Goal: Task Accomplishment & Management: Use online tool/utility

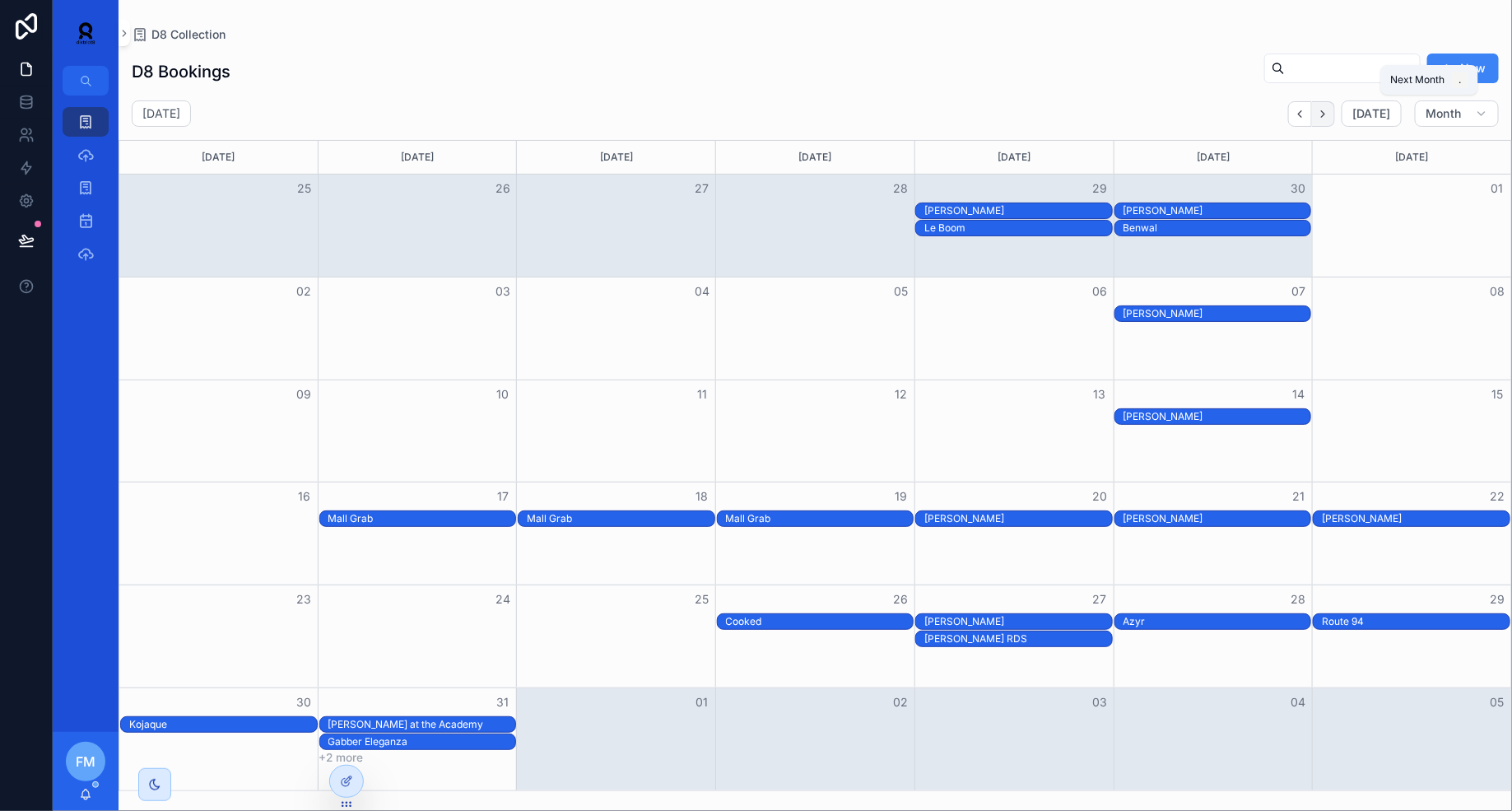
click at [1329, 116] on icon "Next" at bounding box center [1323, 114] width 12 height 12
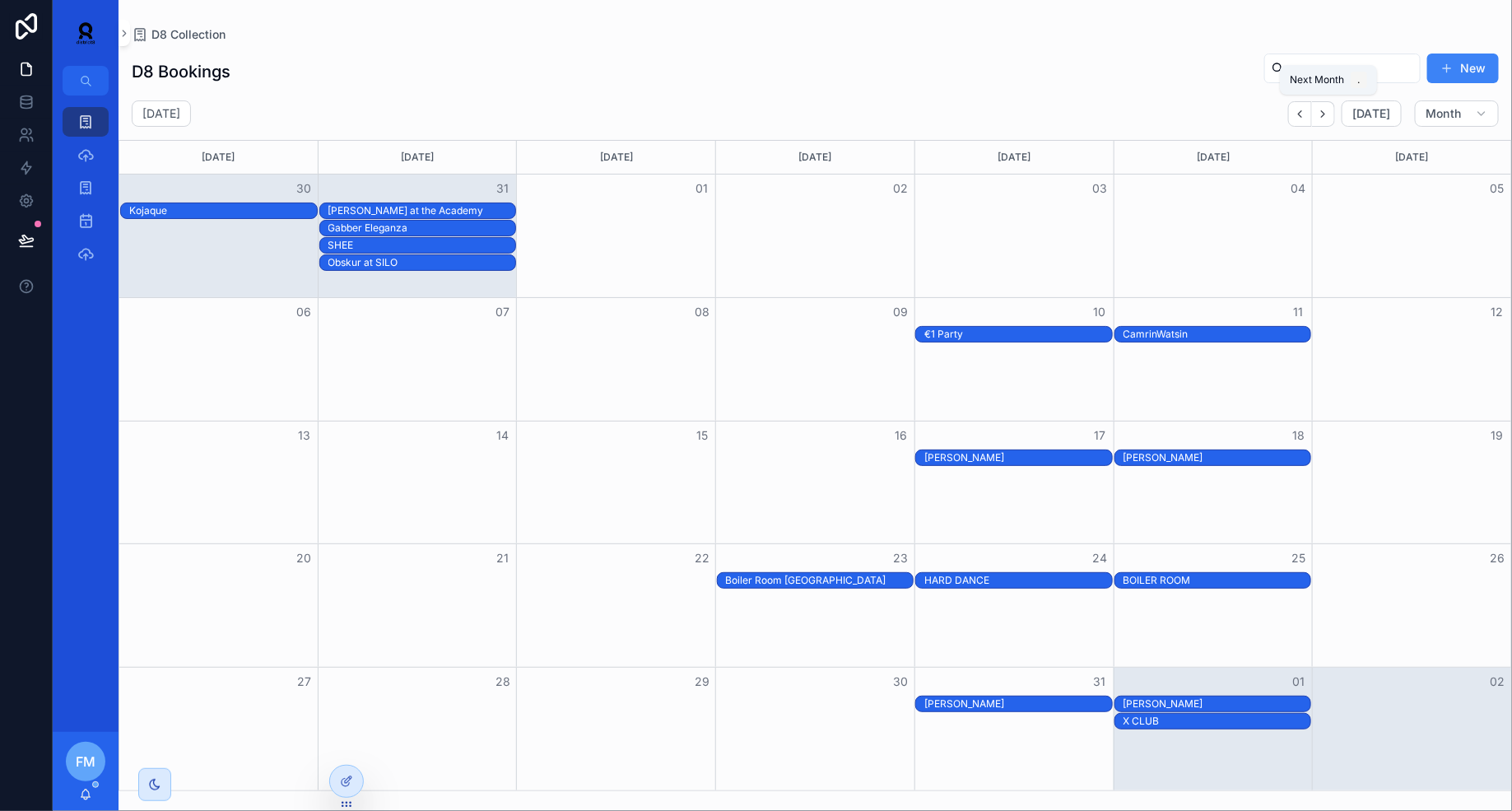
click at [1329, 116] on icon "Next" at bounding box center [1323, 114] width 12 height 12
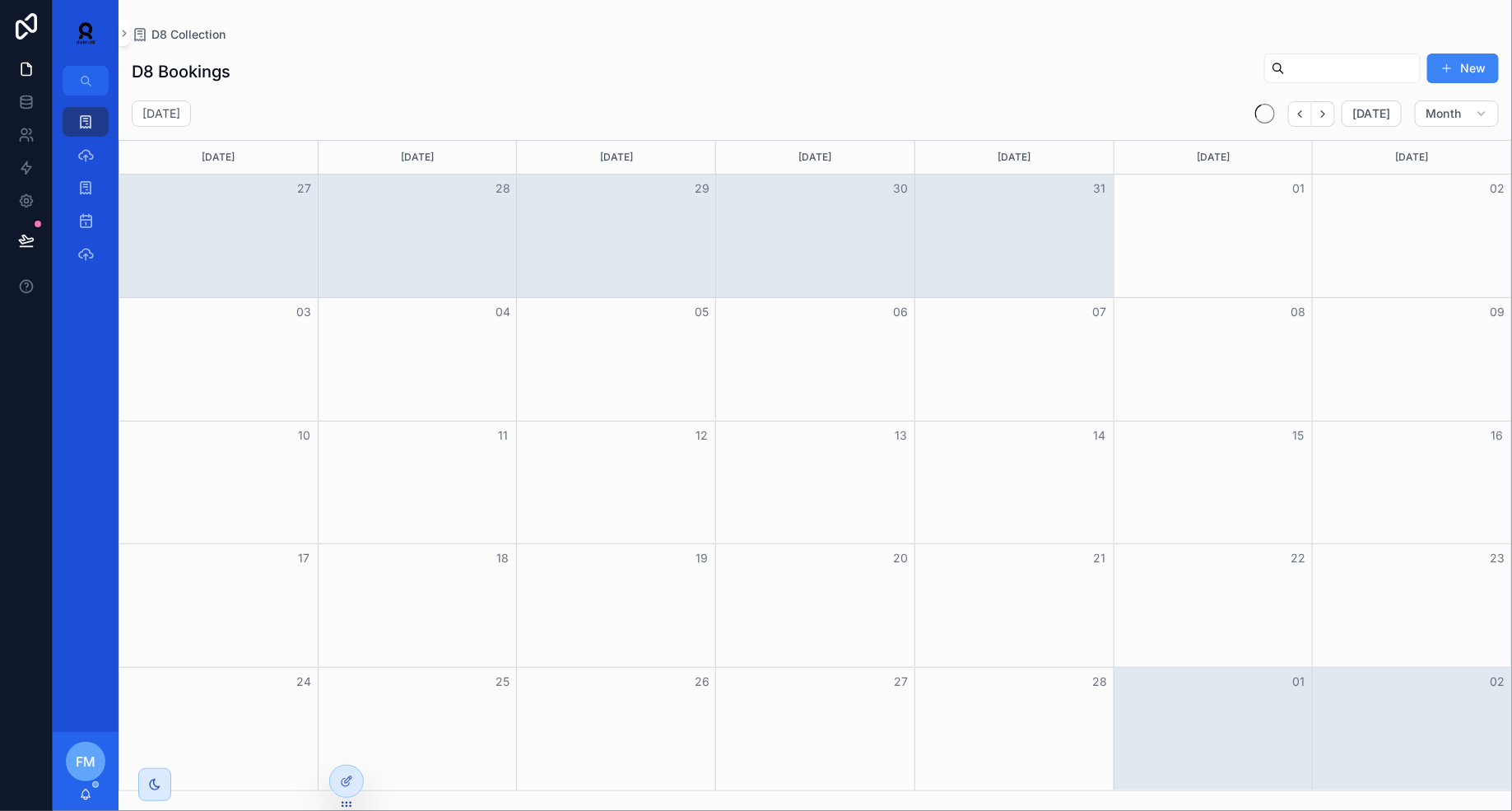
click at [1329, 116] on icon "Next" at bounding box center [1323, 114] width 12 height 12
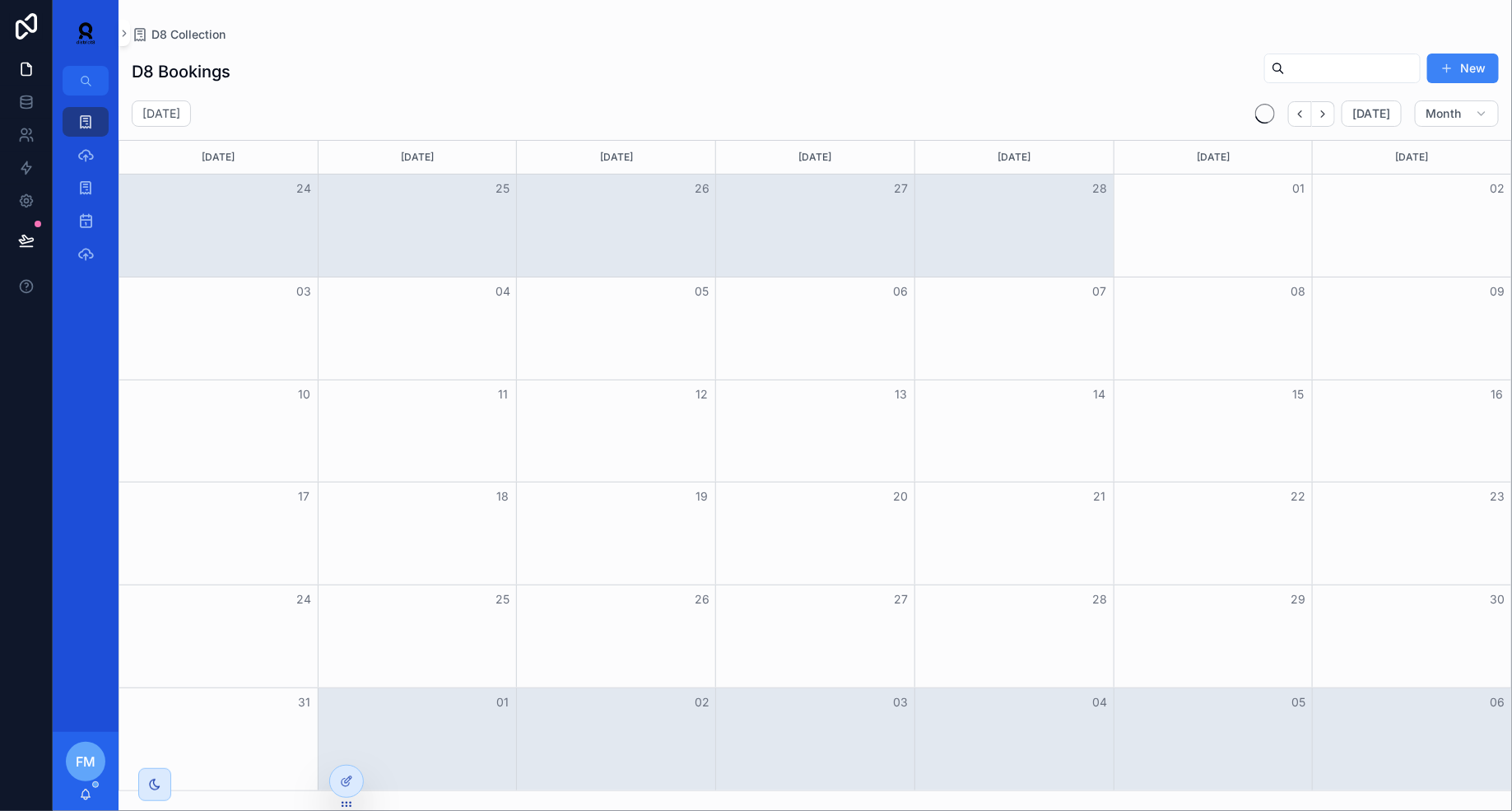
click at [1329, 116] on icon "Next" at bounding box center [1323, 114] width 12 height 12
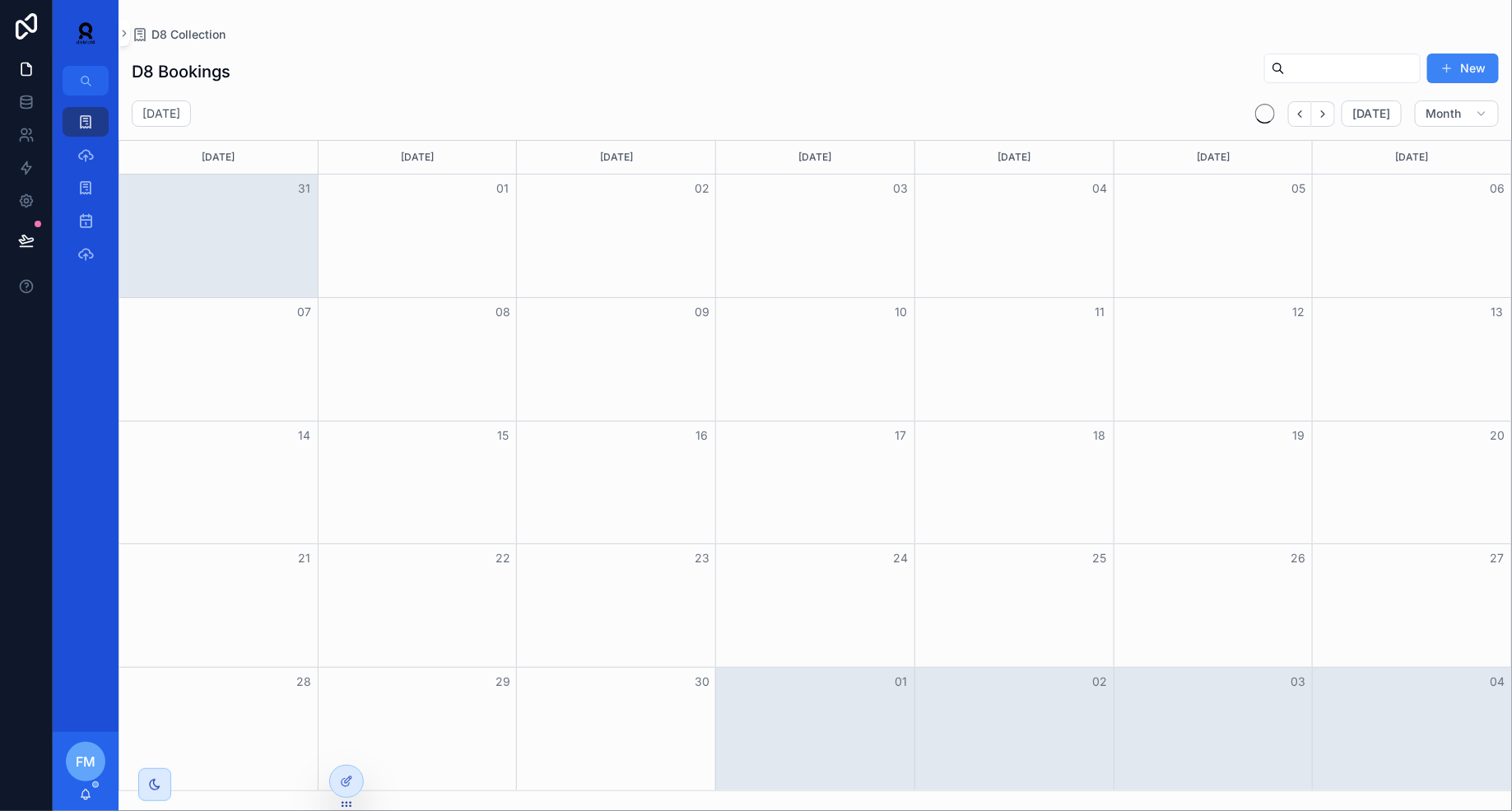
click at [1329, 116] on icon "Next" at bounding box center [1323, 114] width 12 height 12
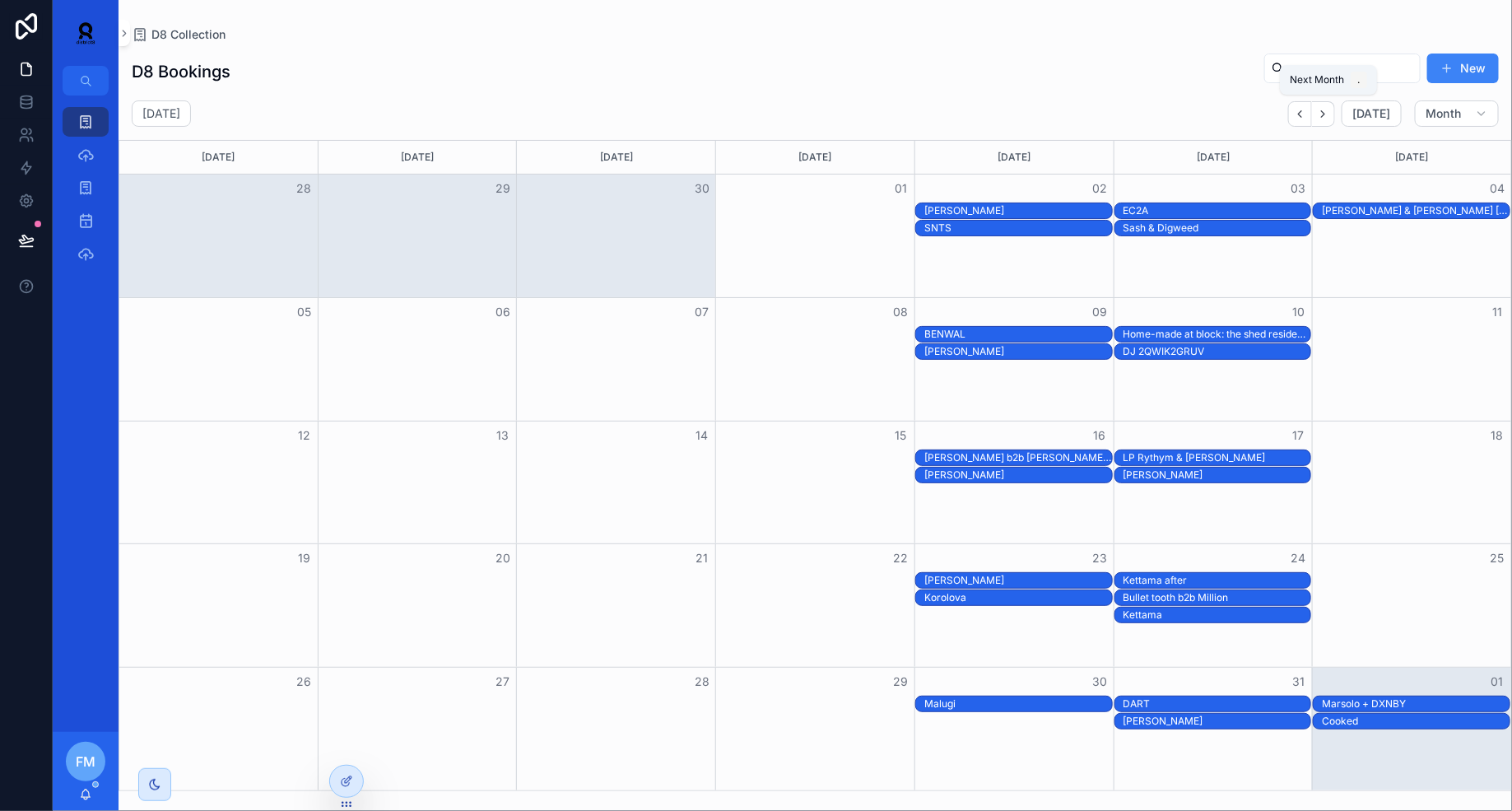
click at [1329, 116] on icon "Next" at bounding box center [1323, 114] width 12 height 12
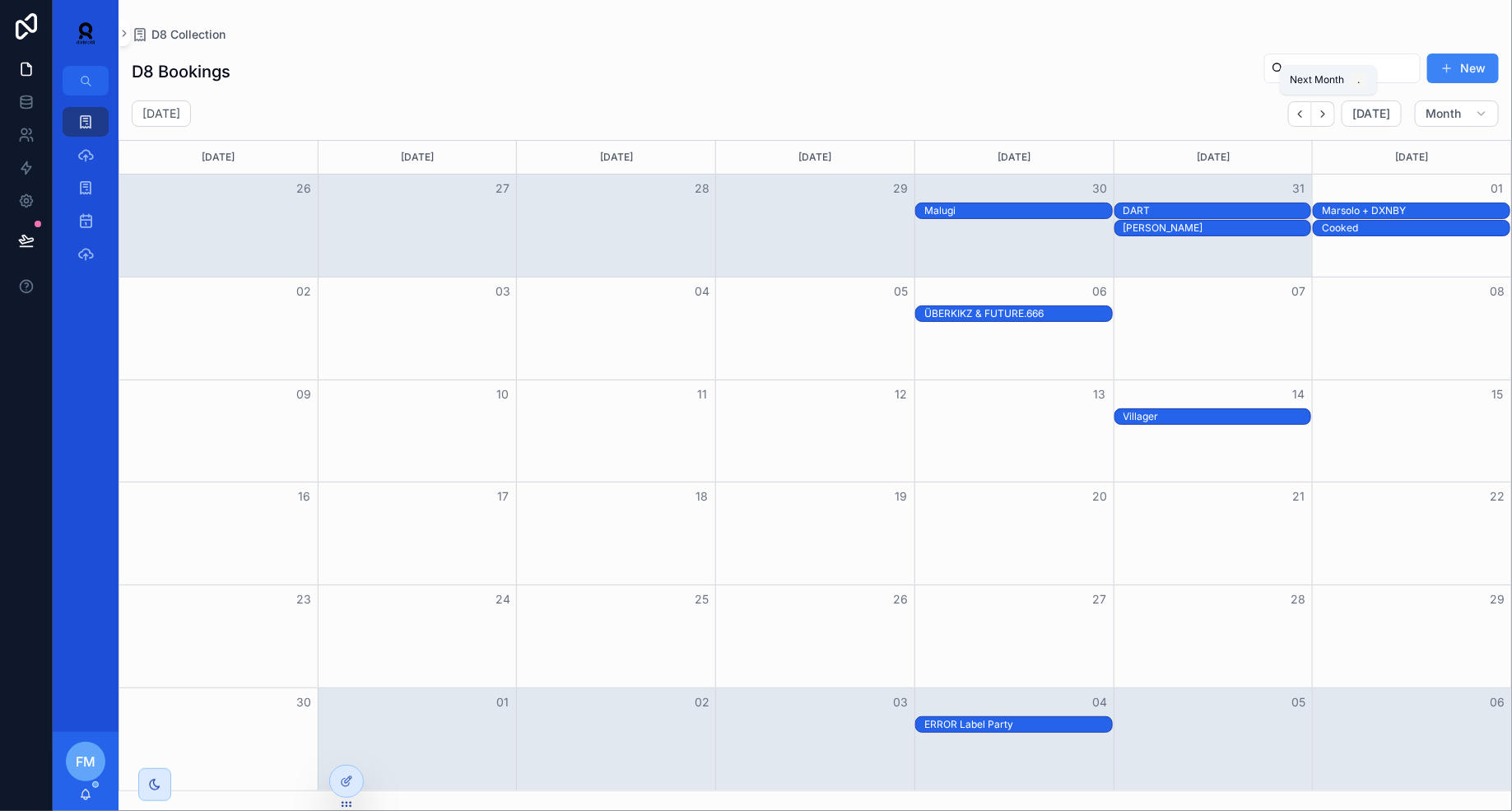
click at [1329, 116] on icon "Next" at bounding box center [1323, 114] width 12 height 12
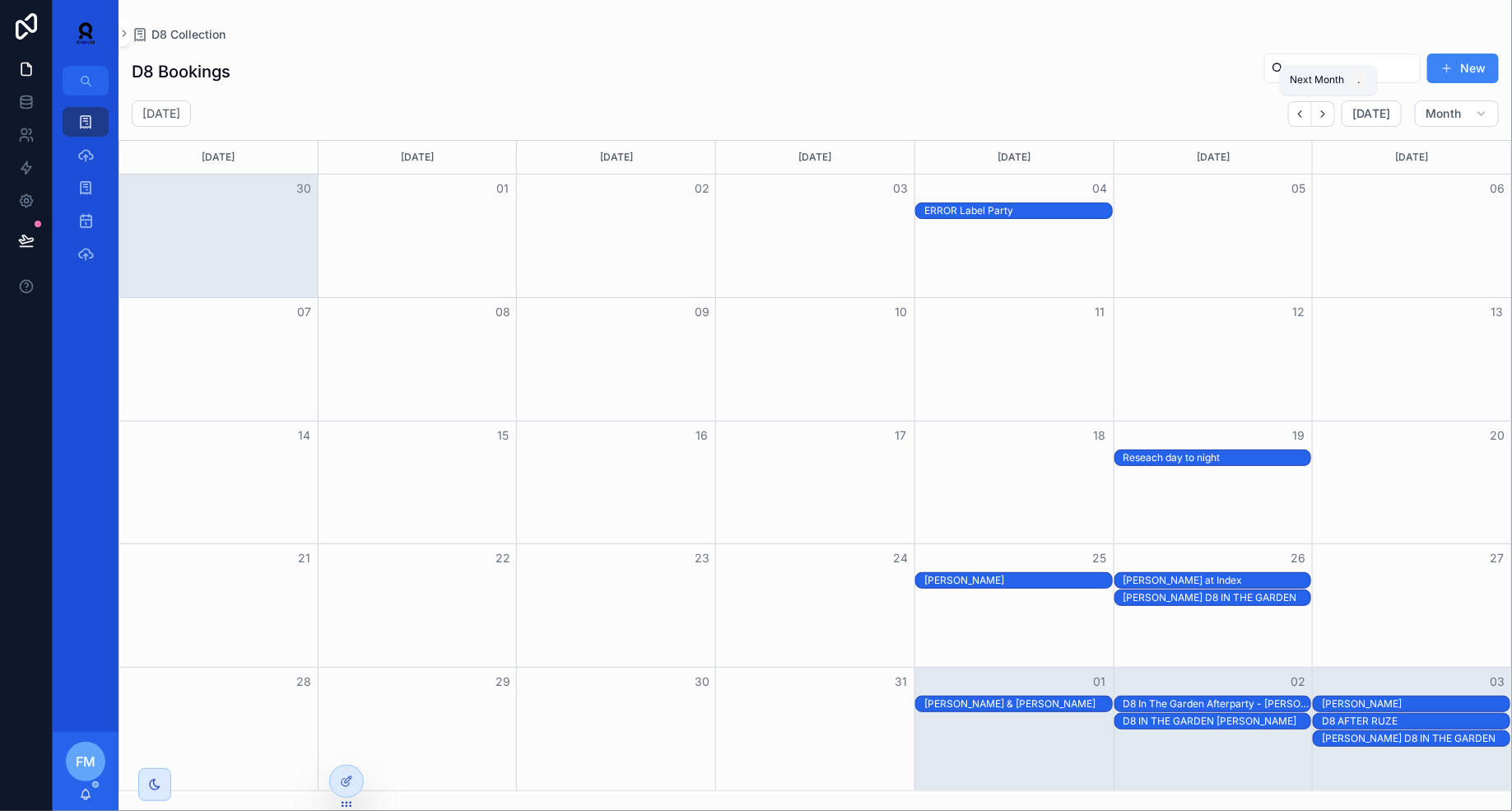
click at [1329, 116] on icon "Next" at bounding box center [1323, 114] width 12 height 12
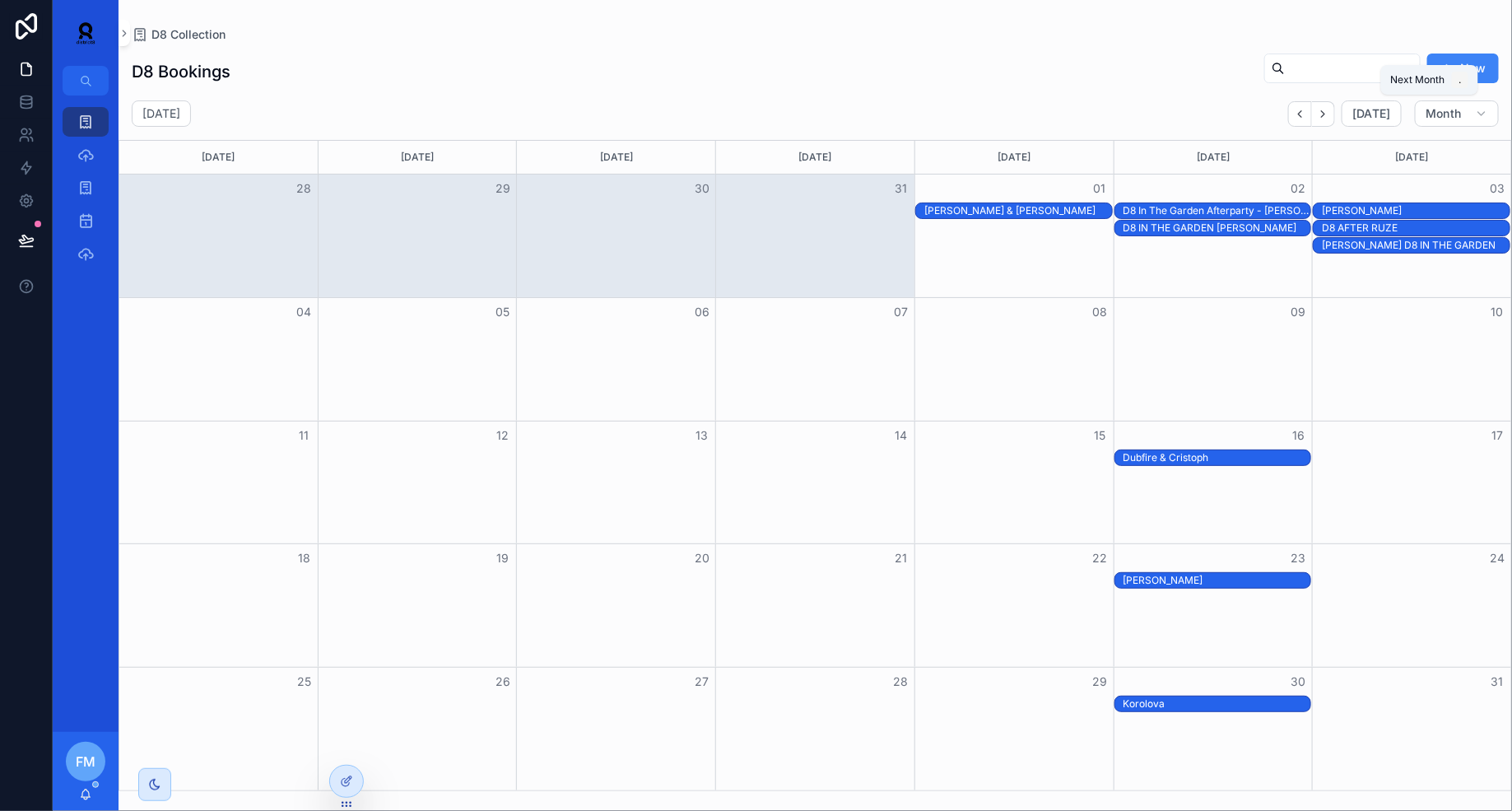
click at [1329, 116] on icon "Next" at bounding box center [1323, 114] width 12 height 12
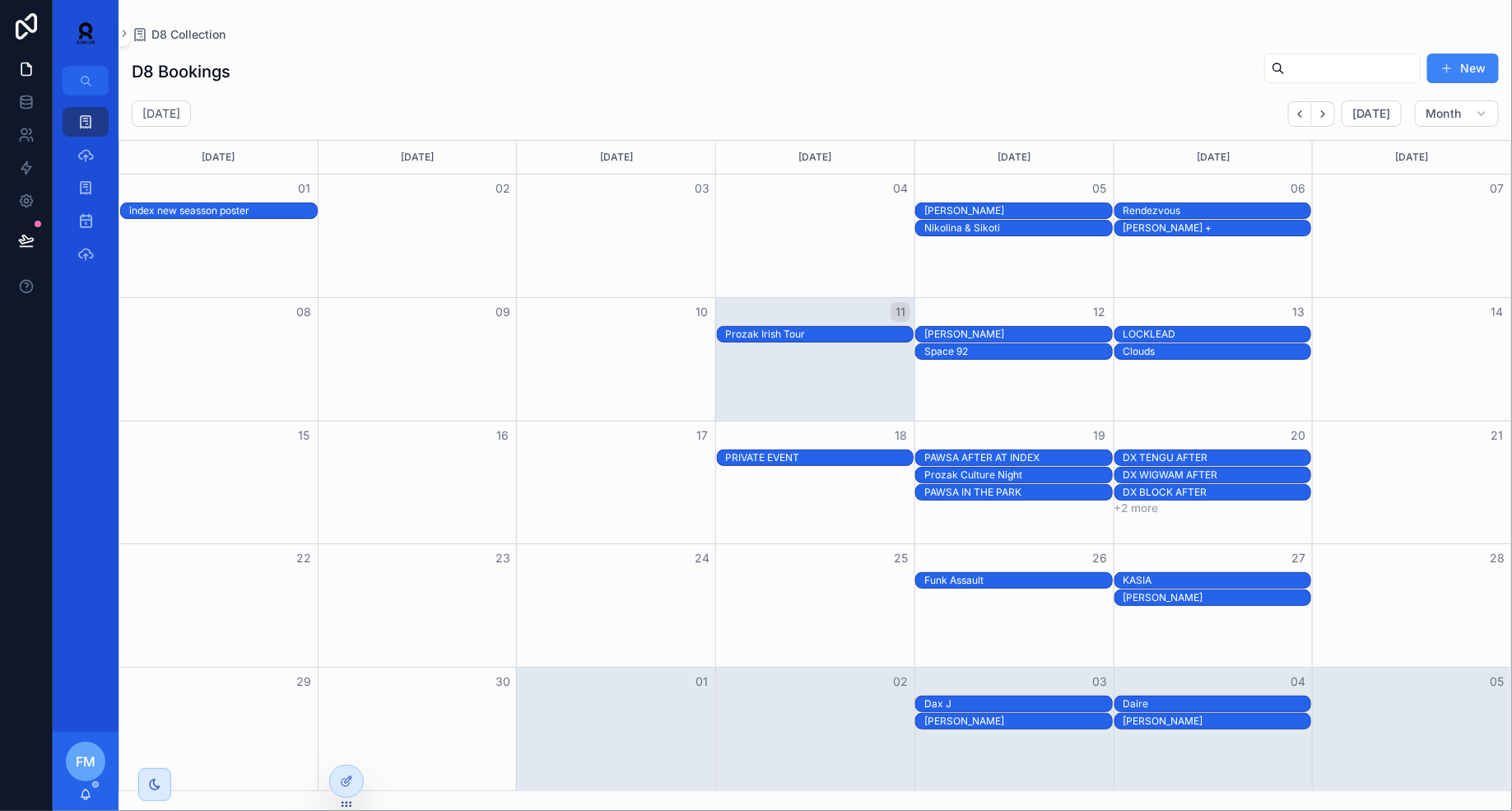
click at [823, 453] on div "PRIVATE EVENT" at bounding box center [819, 458] width 188 height 13
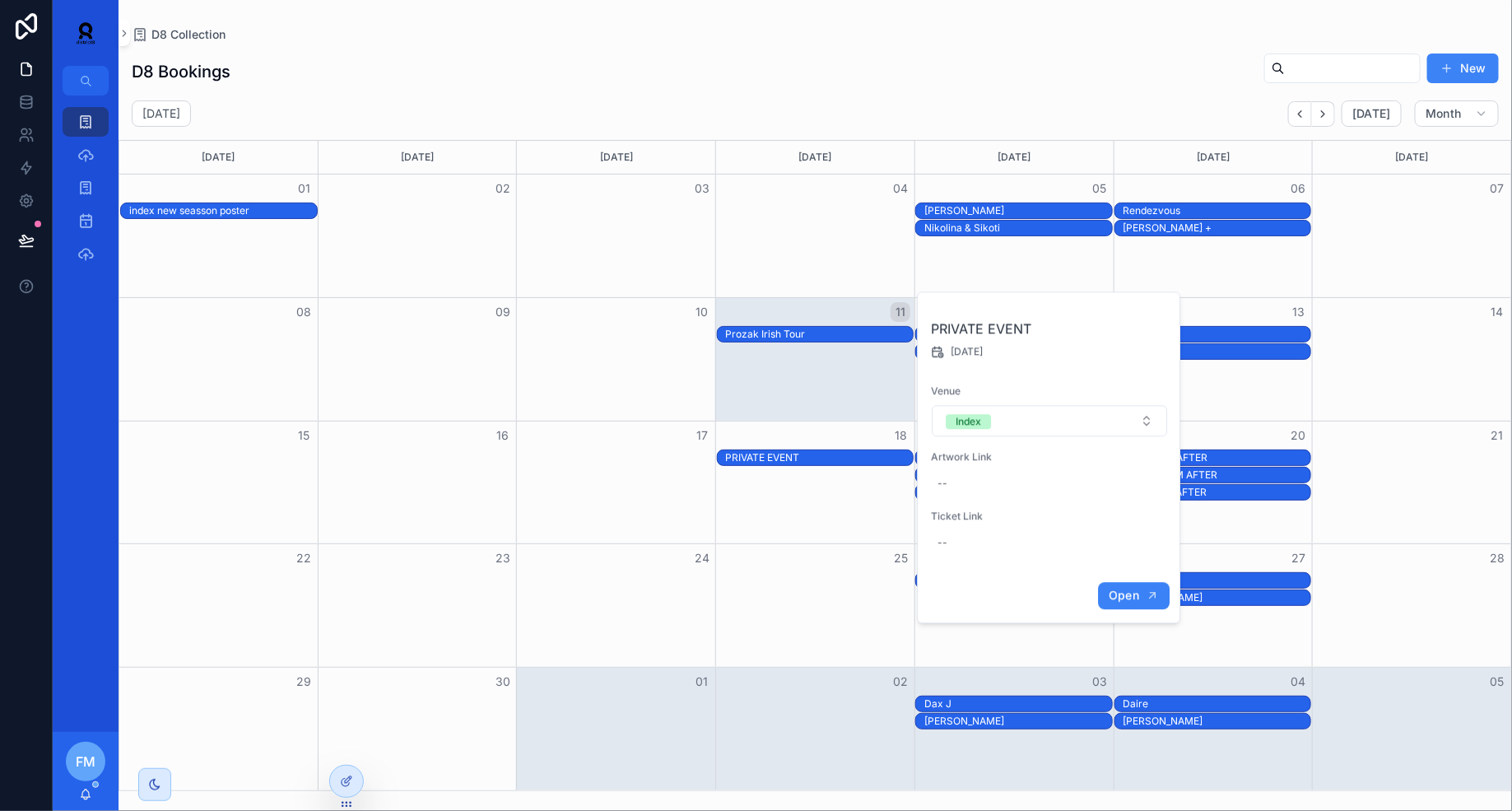
click at [1134, 598] on span "Open" at bounding box center [1124, 595] width 30 height 15
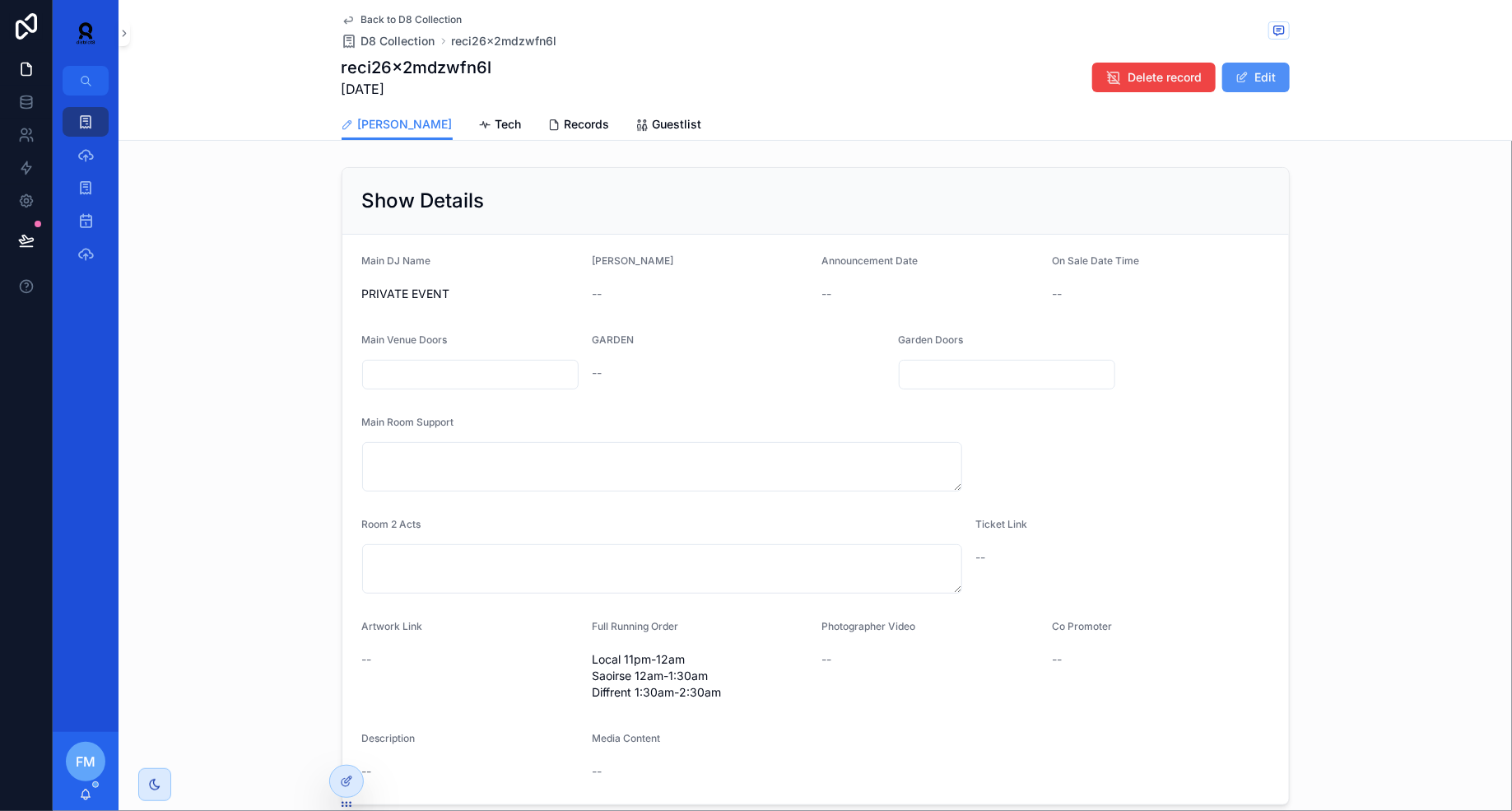
click at [1263, 69] on button "Edit" at bounding box center [1256, 77] width 67 height 29
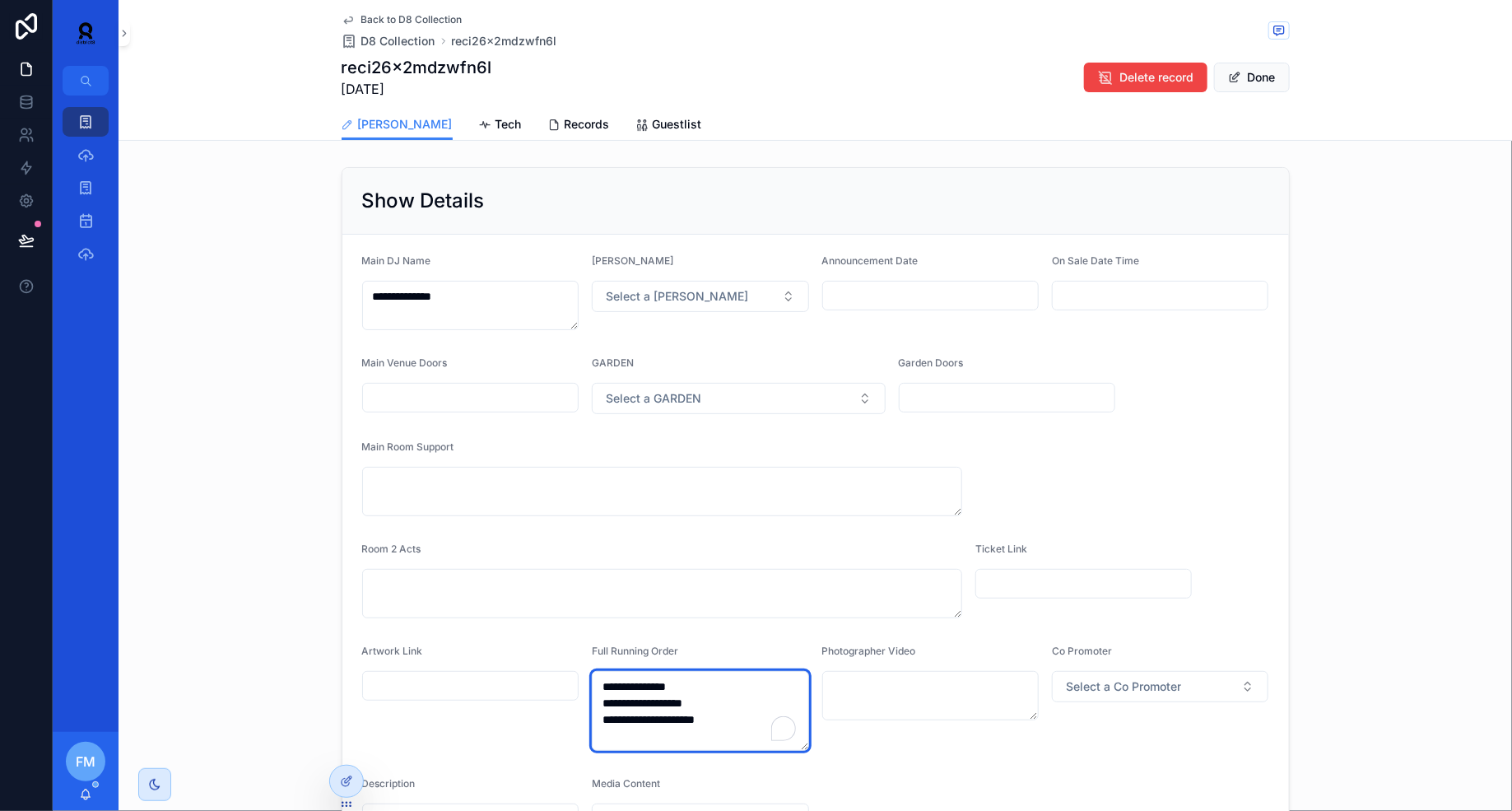
drag, startPoint x: 737, startPoint y: 722, endPoint x: 430, endPoint y: 677, distance: 310.3
click at [430, 677] on form "**********" at bounding box center [815, 553] width 946 height 638
paste textarea "****** ***"
type textarea "**********"
click at [1258, 75] on button "Done" at bounding box center [1251, 77] width 75 height 29
